Goal: Transaction & Acquisition: Purchase product/service

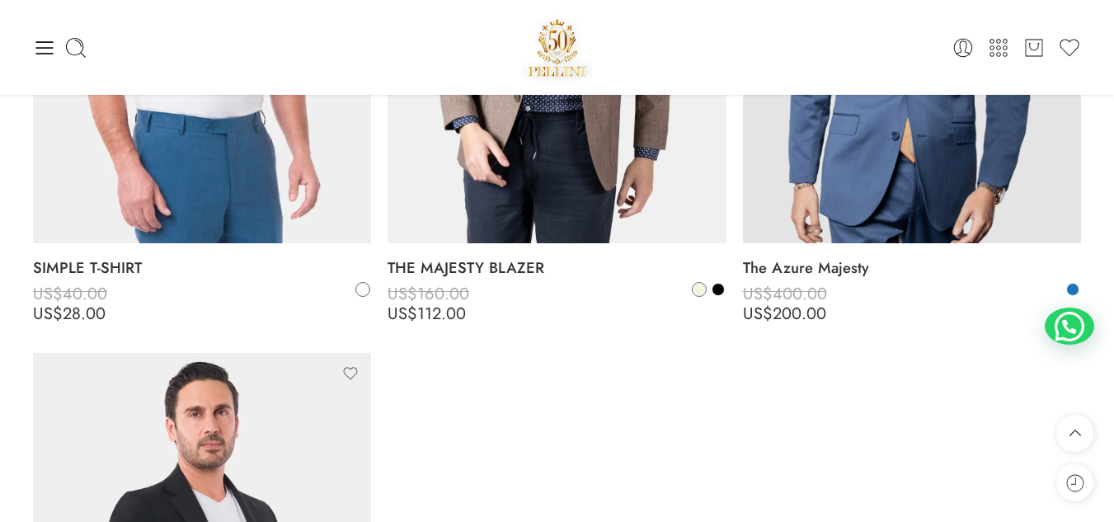
scroll to position [7651, 0]
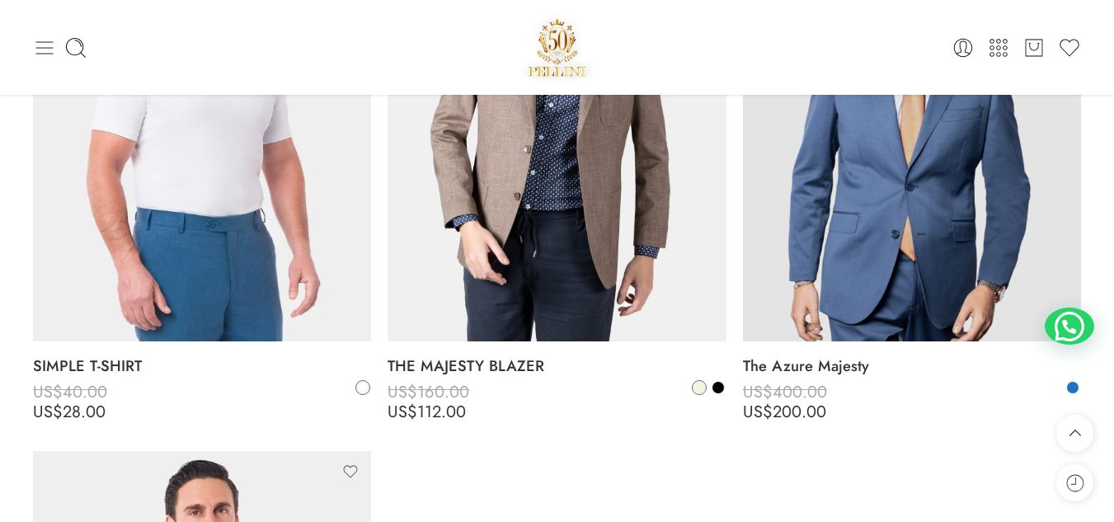
click at [49, 44] on icon at bounding box center [44, 47] width 23 height 23
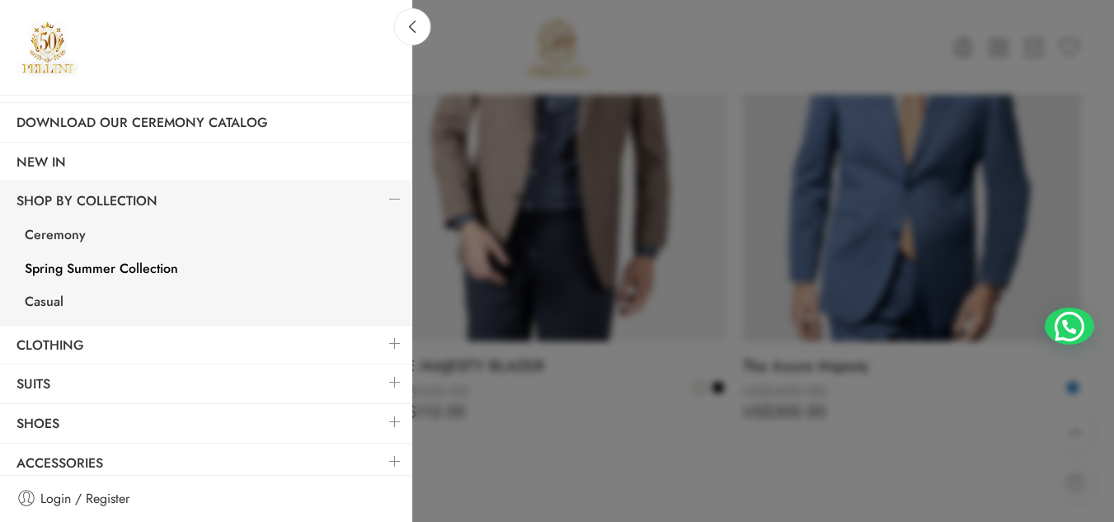
scroll to position [129, 0]
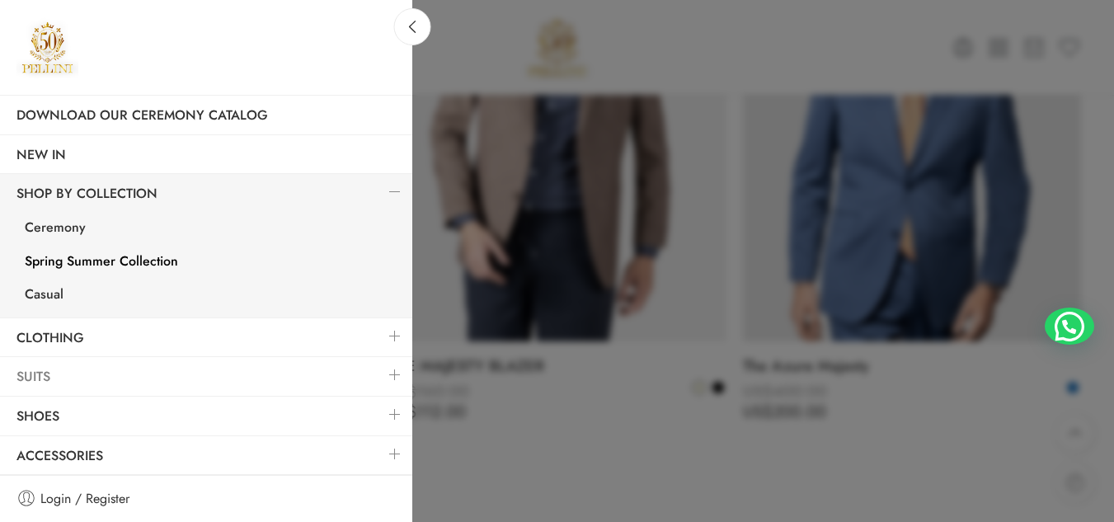
click at [256, 364] on link "Suits" at bounding box center [206, 377] width 412 height 38
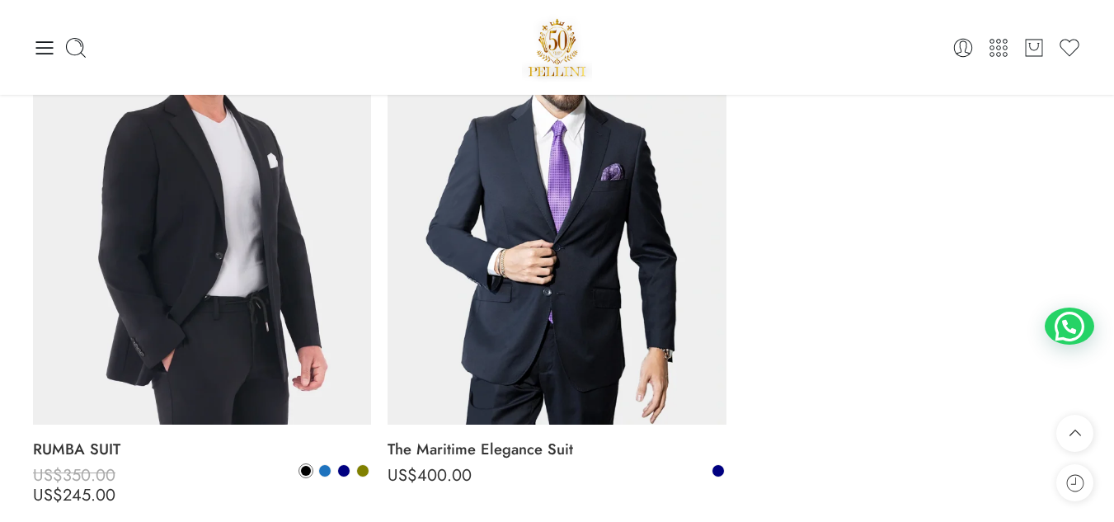
scroll to position [4743, 0]
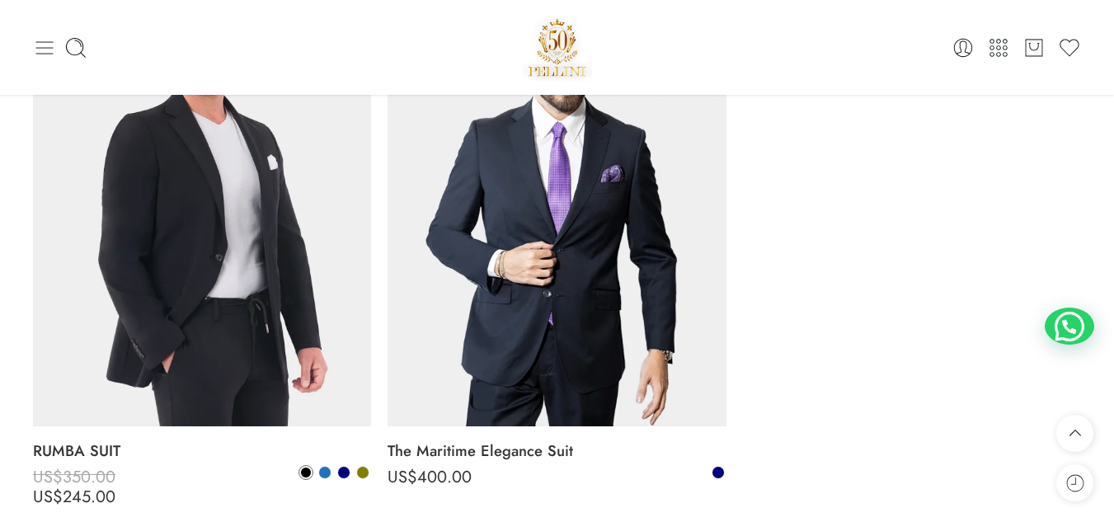
click at [40, 51] on icon at bounding box center [44, 47] width 23 height 23
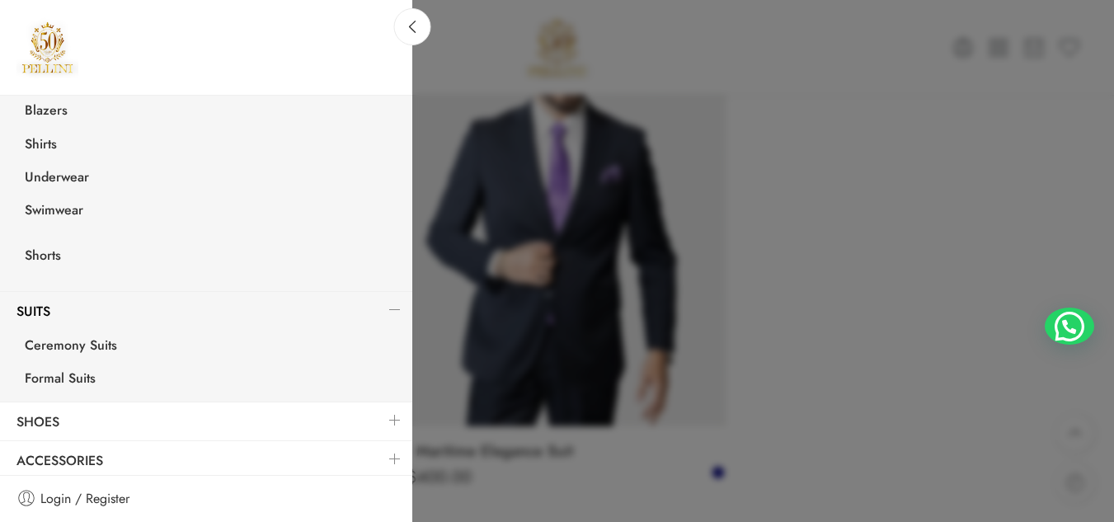
scroll to position [425, 0]
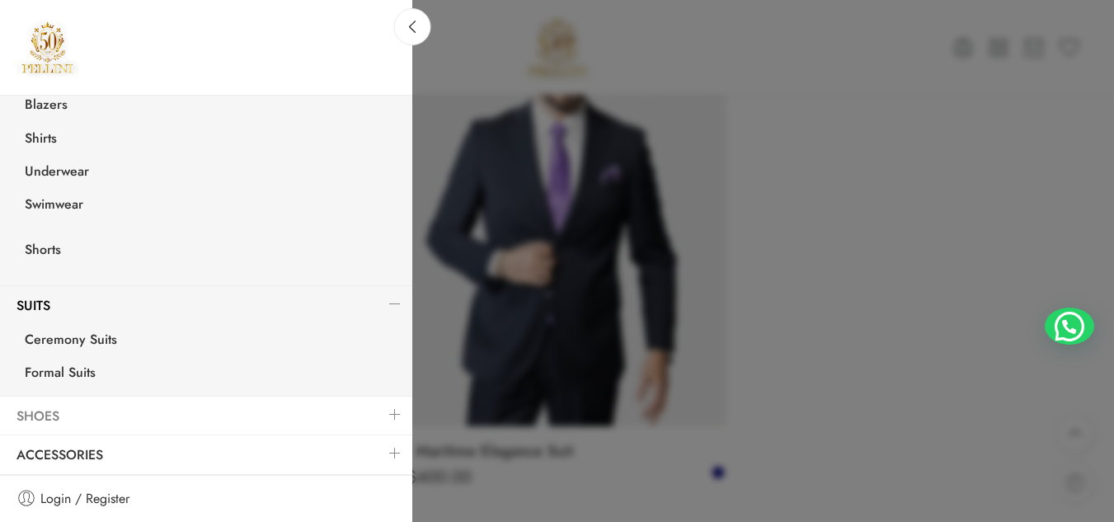
click at [62, 411] on link "Shoes" at bounding box center [206, 416] width 412 height 38
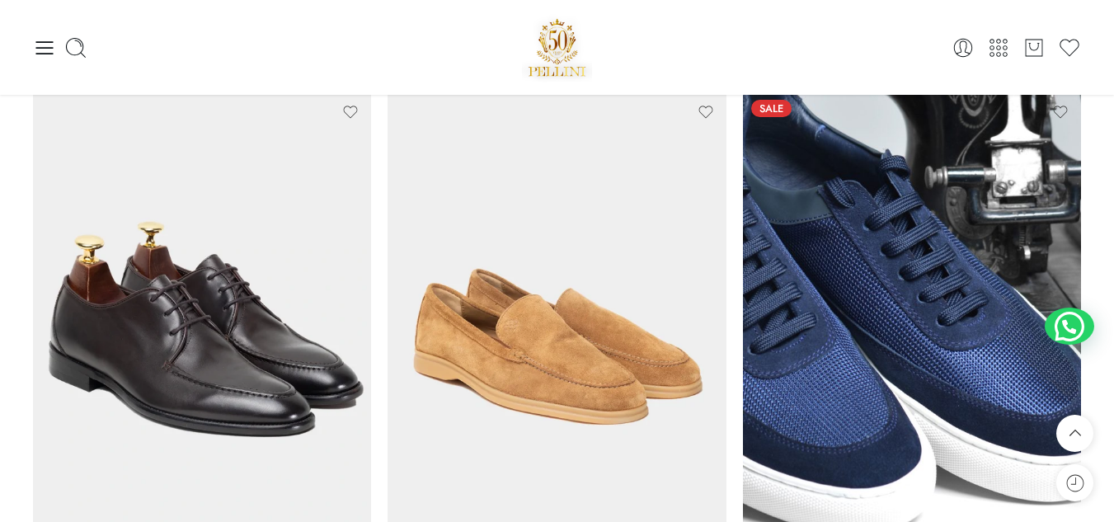
scroll to position [5804, 0]
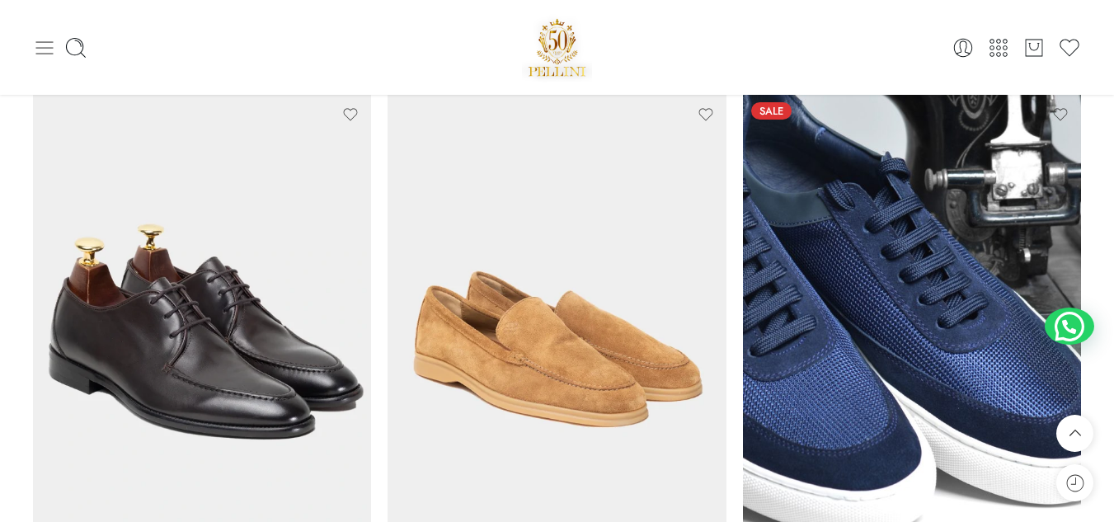
click at [35, 44] on icon at bounding box center [44, 47] width 23 height 23
